Goal: Entertainment & Leisure: Consume media (video, audio)

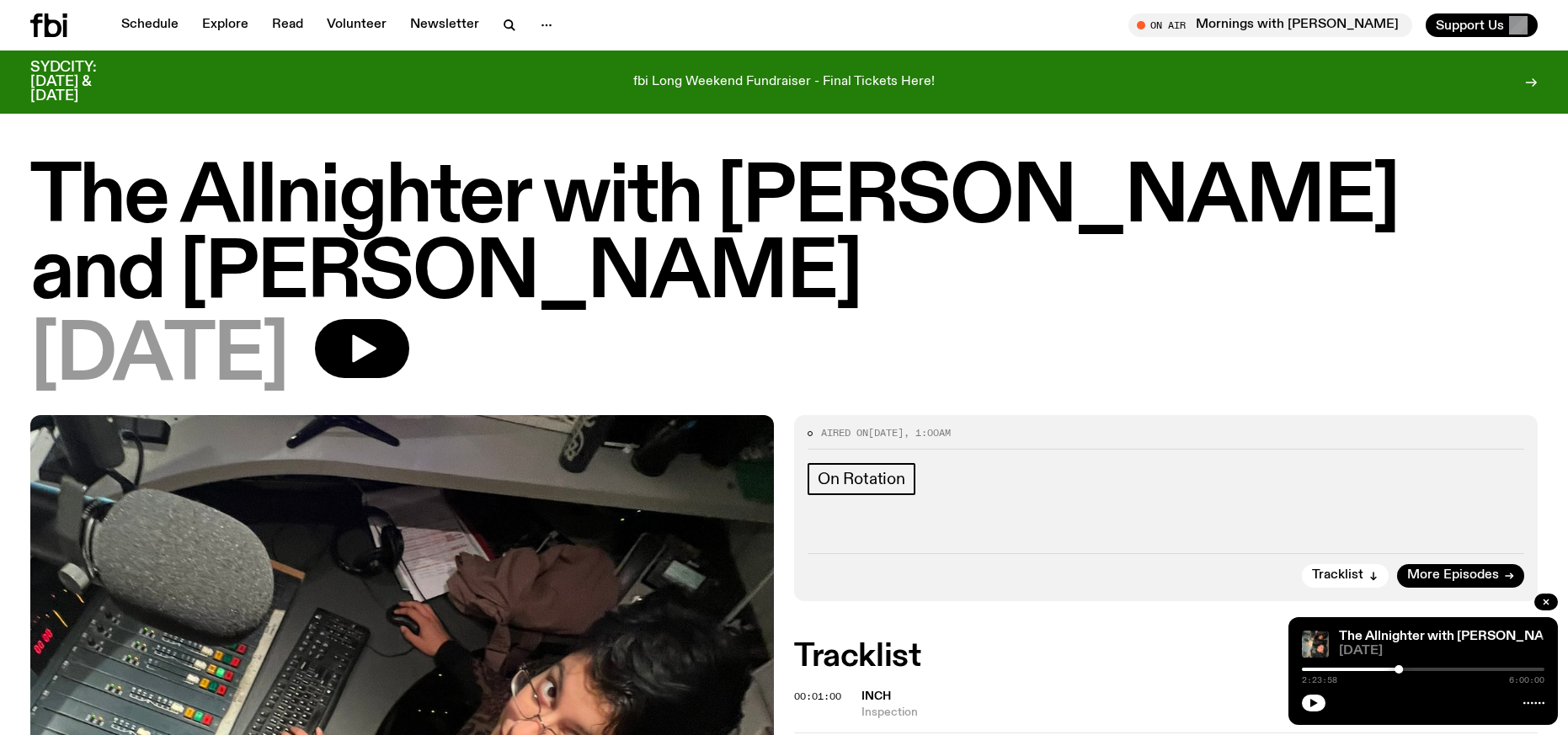
scroll to position [2264, 0]
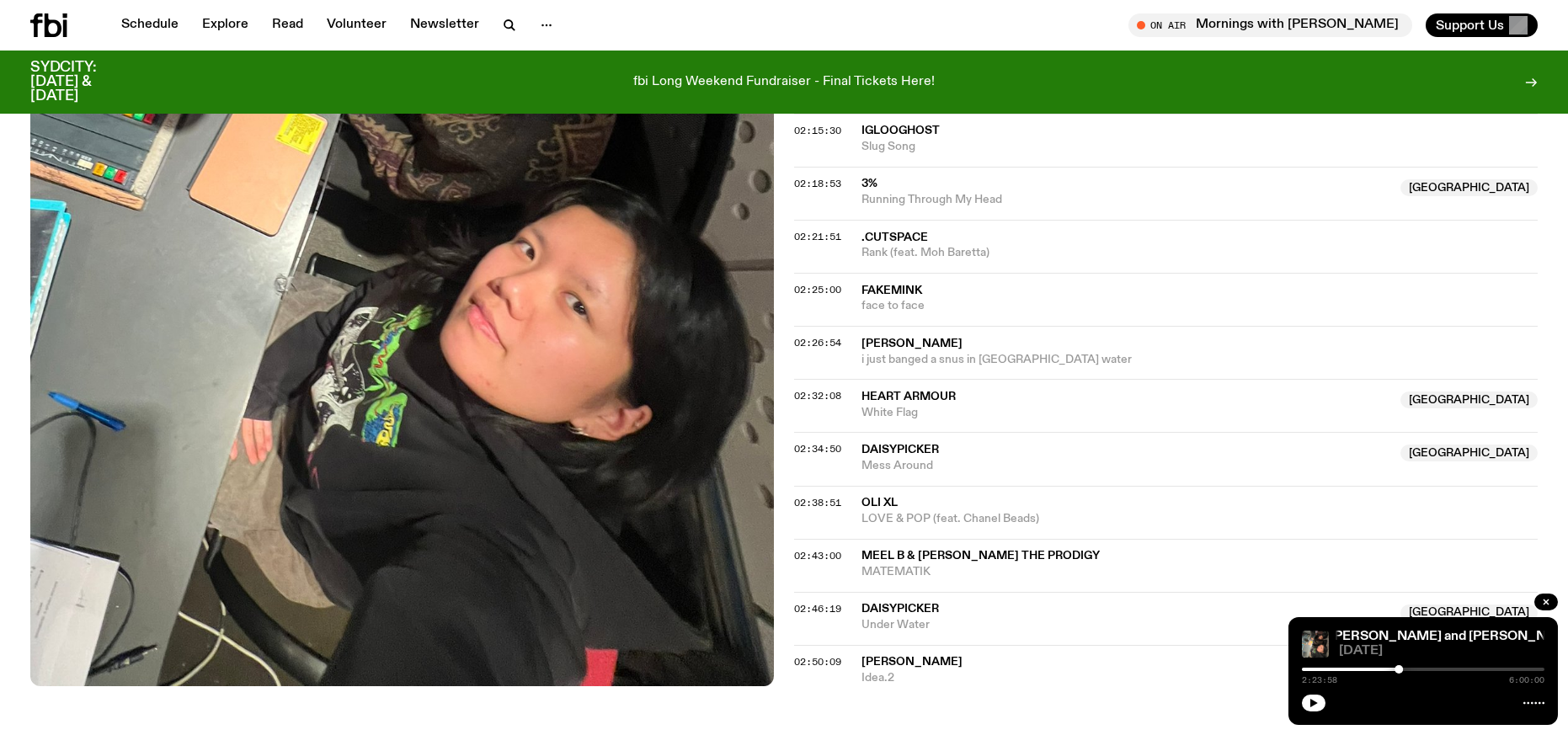
drag, startPoint x: 117, startPoint y: 695, endPoint x: 489, endPoint y: 698, distance: 372.0
click at [1319, 699] on button "button" at bounding box center [1313, 703] width 23 height 17
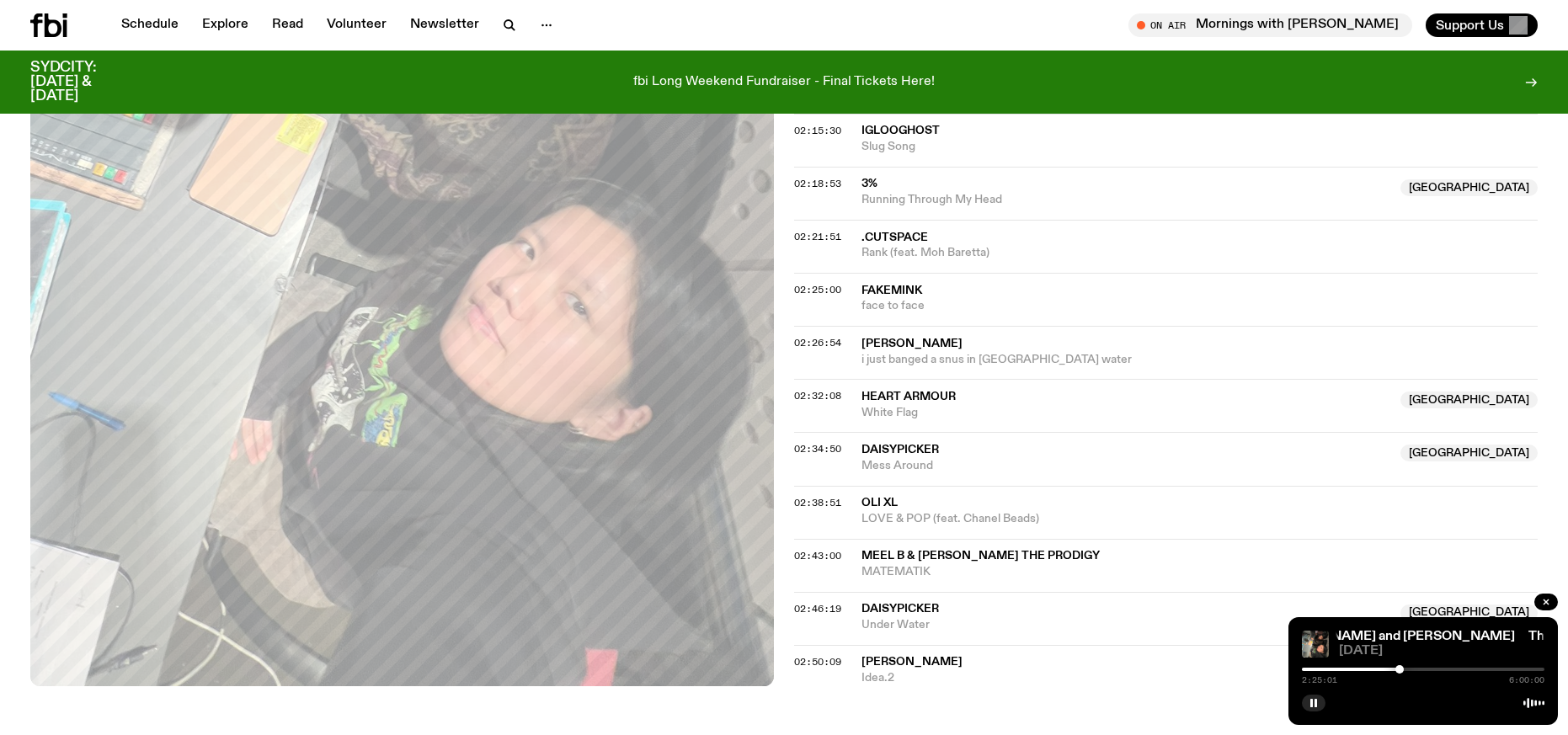
drag, startPoint x: 1317, startPoint y: 709, endPoint x: 1197, endPoint y: 545, distance: 203.2
click at [1317, 709] on button "button" at bounding box center [1313, 703] width 23 height 17
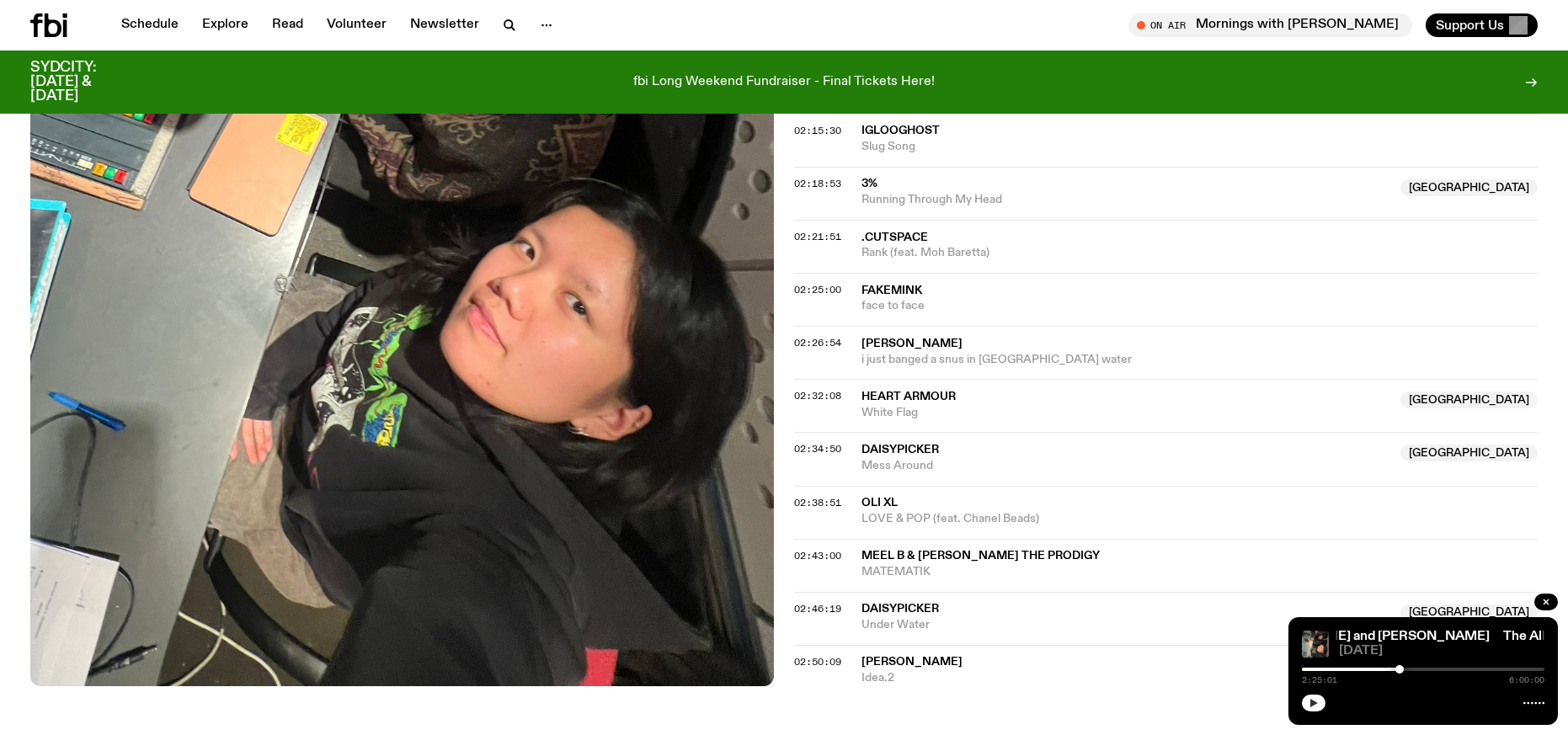
click at [1308, 705] on button "button" at bounding box center [1313, 703] width 23 height 17
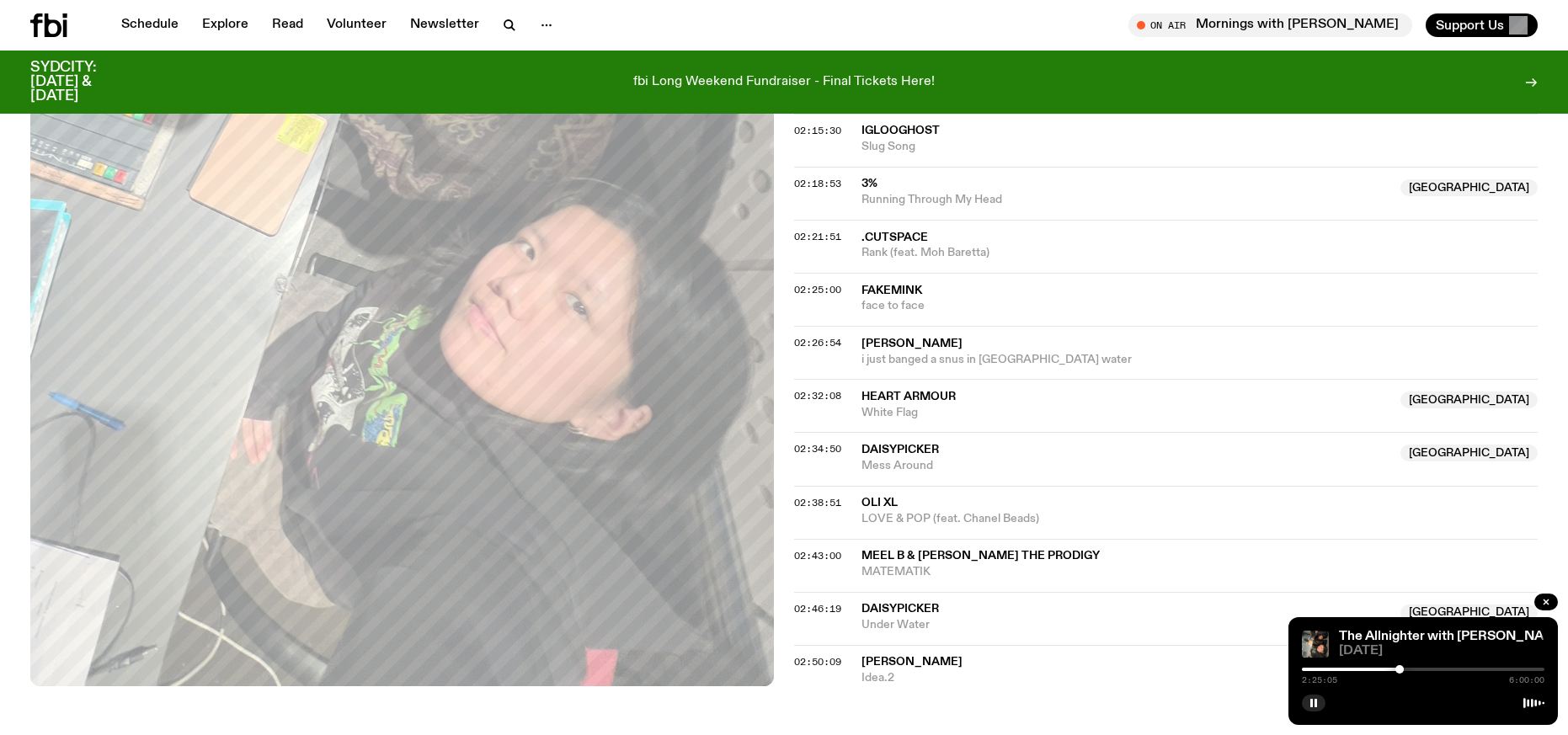
drag, startPoint x: 1314, startPoint y: 702, endPoint x: 1264, endPoint y: 663, distance: 63.4
click at [1314, 702] on rect "button" at bounding box center [1315, 702] width 3 height 8
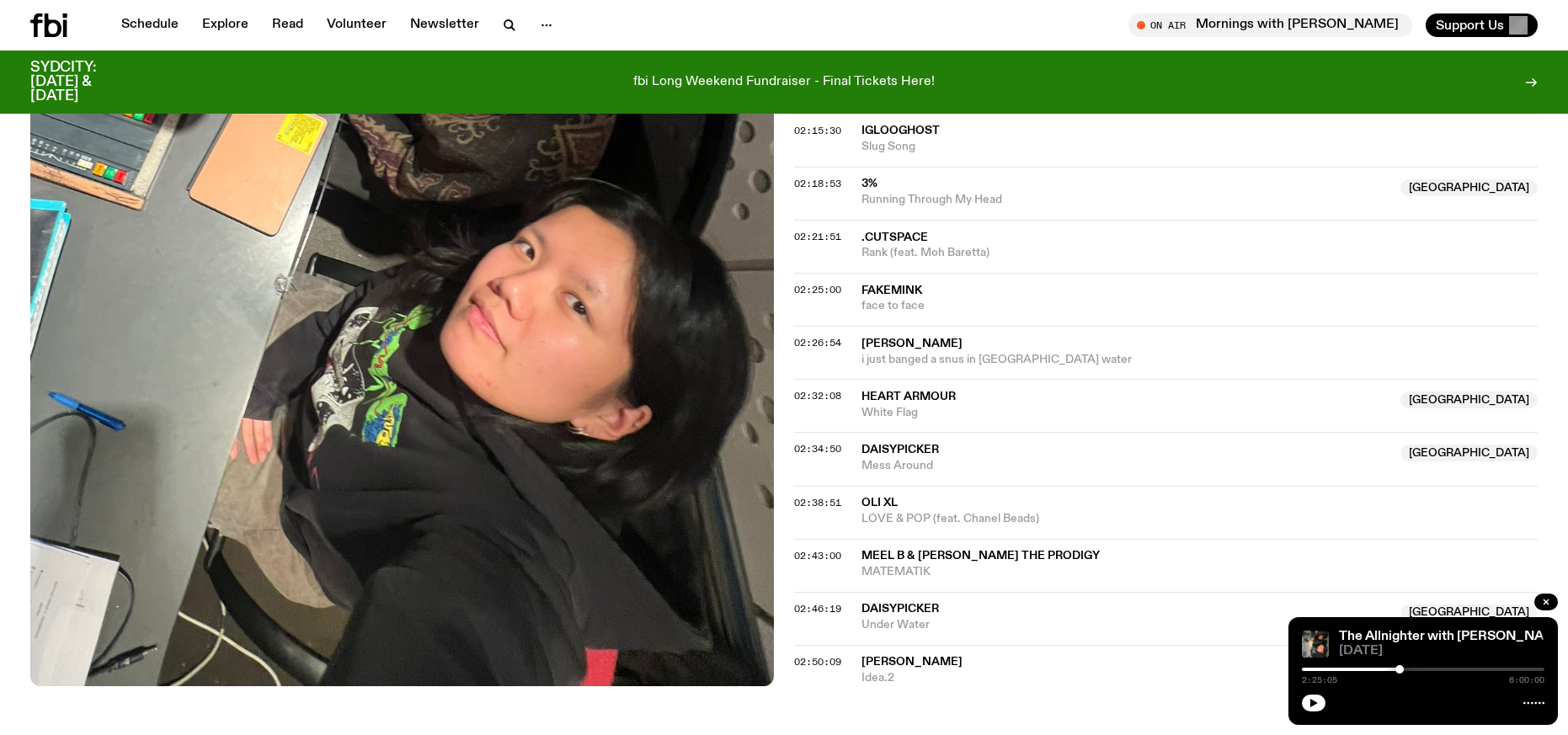
click at [1308, 721] on div "The Allnighter with [PERSON_NAME] and [PERSON_NAME] The Allnighter with [PERSON…" at bounding box center [1424, 670] width 270 height 108
click at [1310, 713] on div "The Allnighter with [PERSON_NAME] and [PERSON_NAME] The Allnighter with [PERSON…" at bounding box center [1424, 670] width 270 height 108
click at [1310, 705] on icon "button" at bounding box center [1314, 702] width 7 height 8
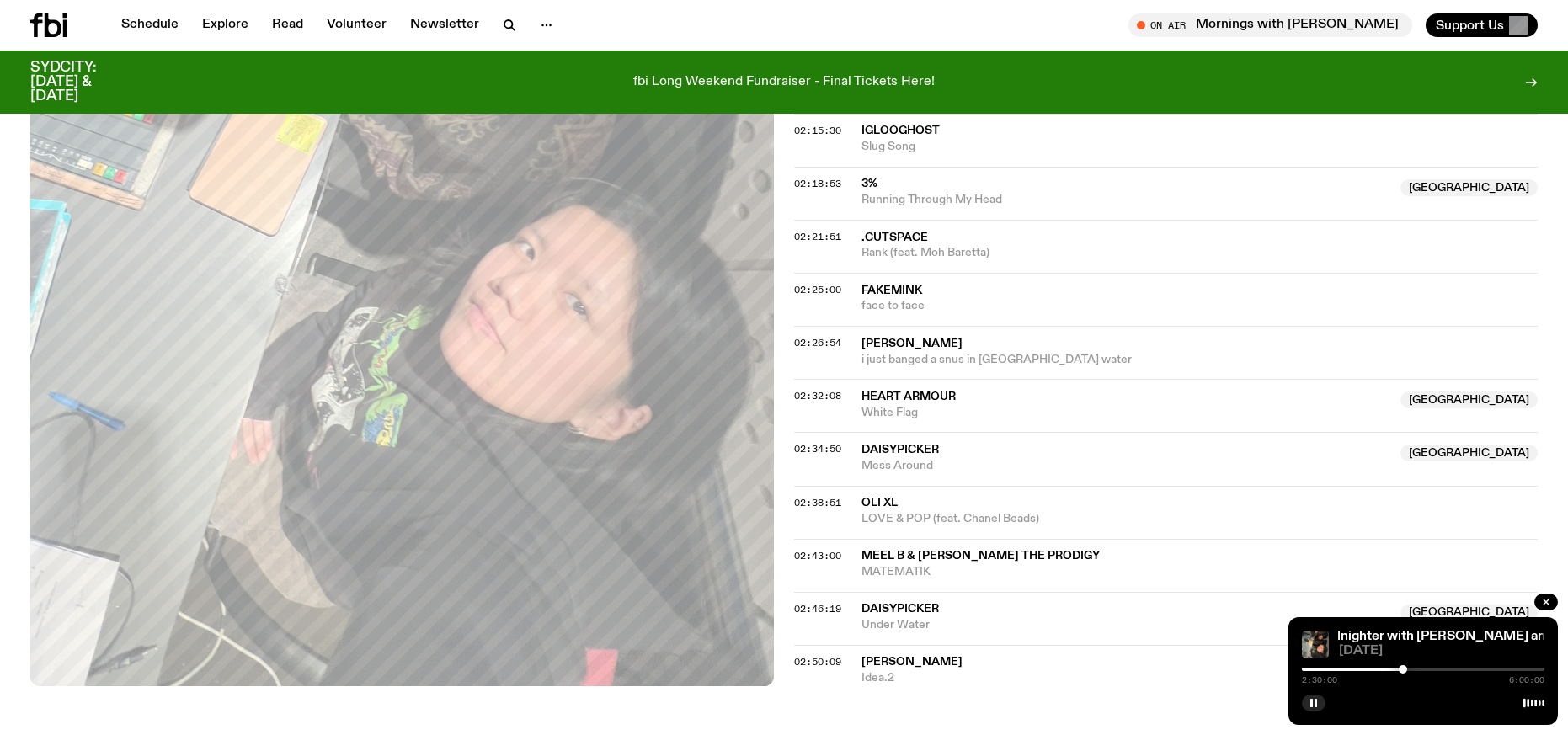
click at [1403, 669] on div at bounding box center [1402, 669] width 8 height 8
click at [1405, 669] on div at bounding box center [1404, 669] width 8 height 8
click at [1406, 669] on div at bounding box center [1406, 669] width 8 height 8
click at [1406, 667] on div at bounding box center [1405, 669] width 8 height 8
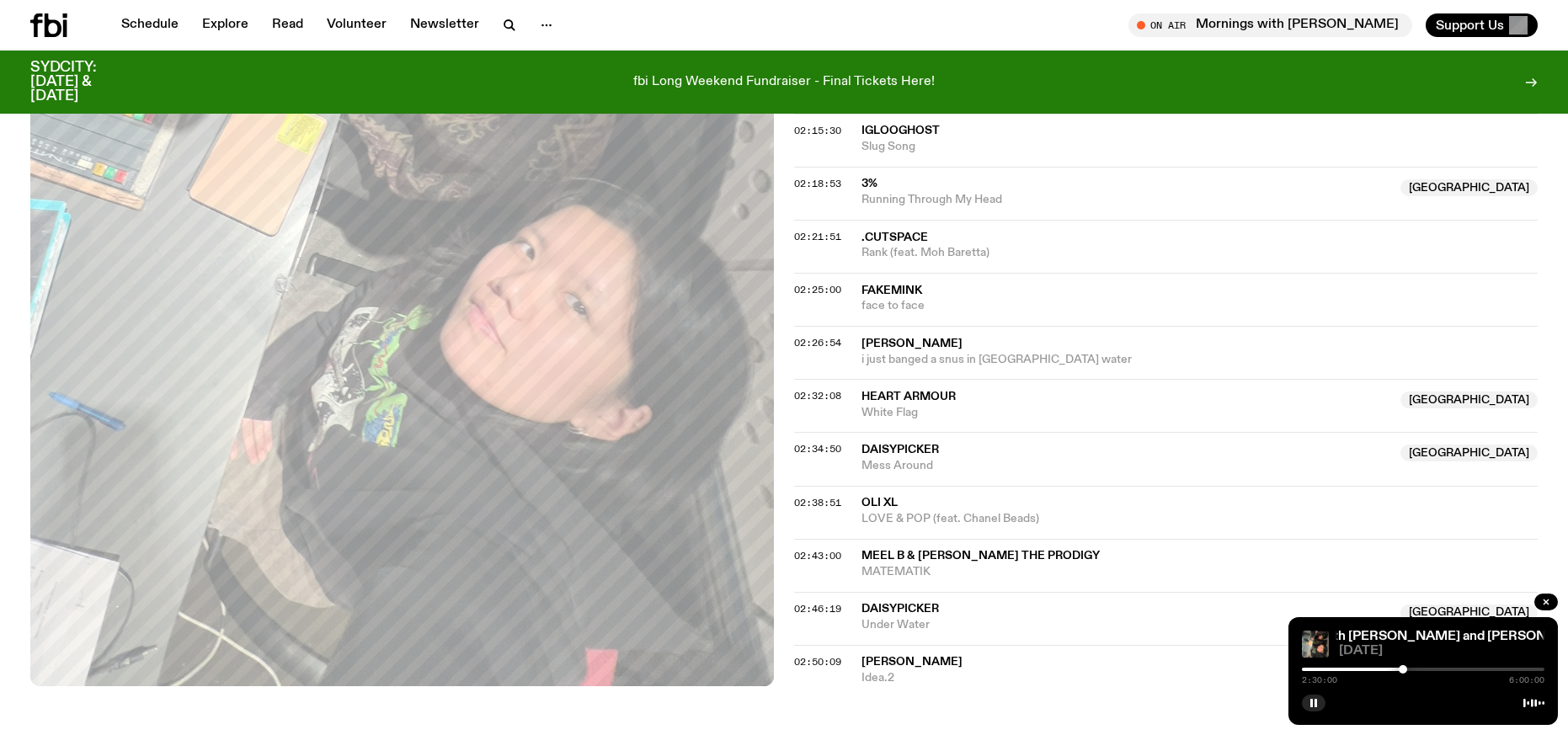
click at [1403, 668] on div at bounding box center [1402, 669] width 8 height 8
click at [1401, 669] on div at bounding box center [1401, 669] width 8 height 8
click at [1402, 669] on div at bounding box center [1401, 669] width 8 height 8
click at [1402, 671] on div at bounding box center [1401, 669] width 8 height 8
click at [1315, 705] on rect "button" at bounding box center [1315, 702] width 3 height 8
